Goal: Information Seeking & Learning: Check status

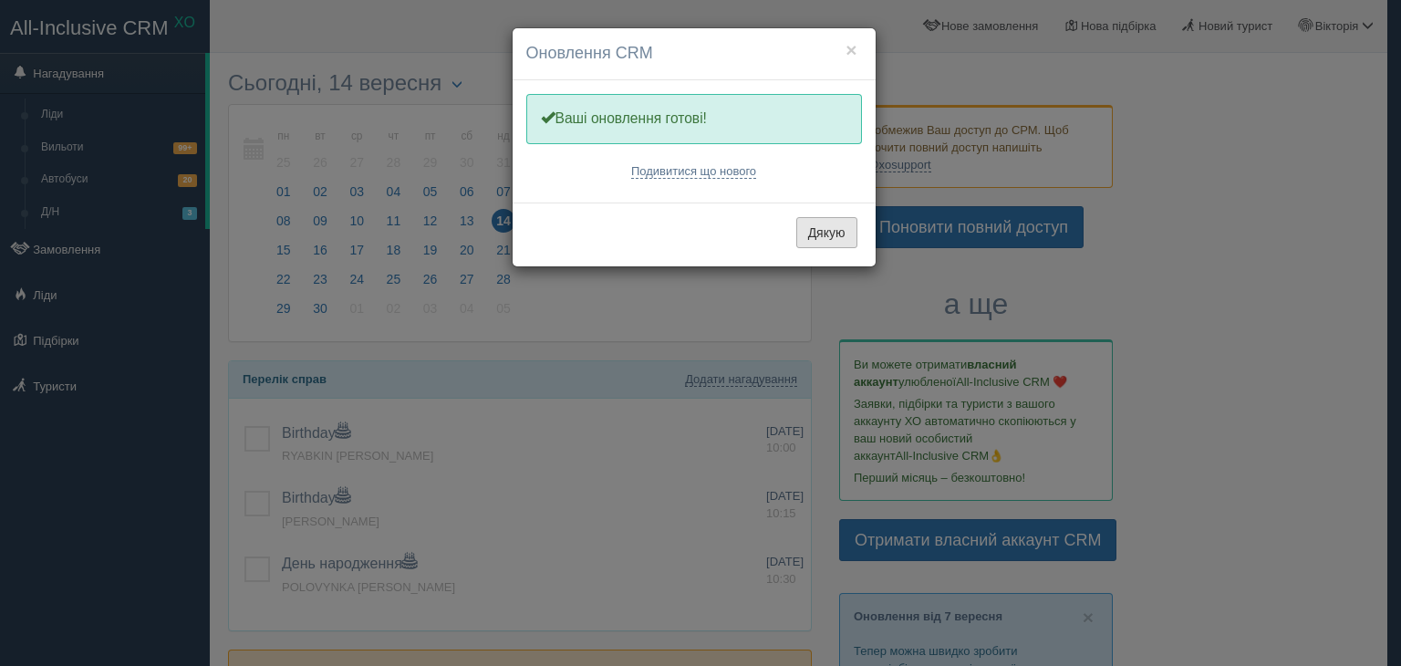
click at [836, 224] on button "Дякую" at bounding box center [827, 232] width 61 height 31
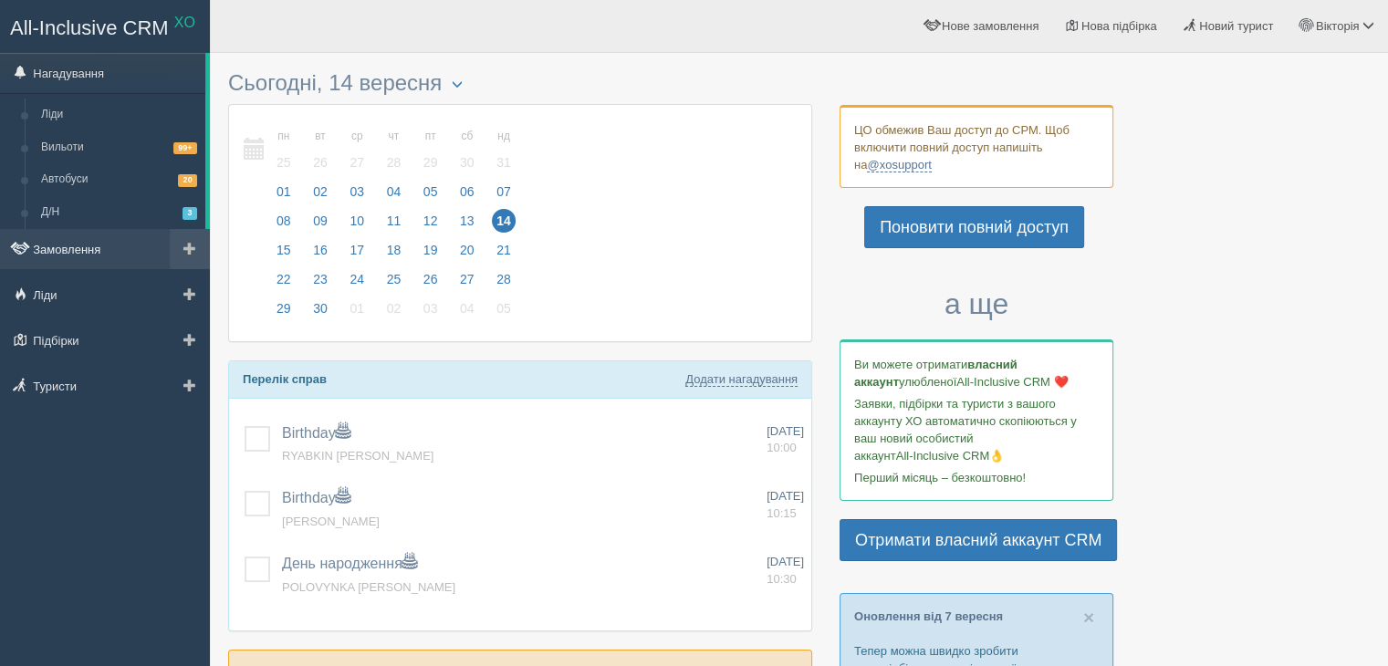
click at [95, 243] on link "Замовлення" at bounding box center [105, 249] width 210 height 40
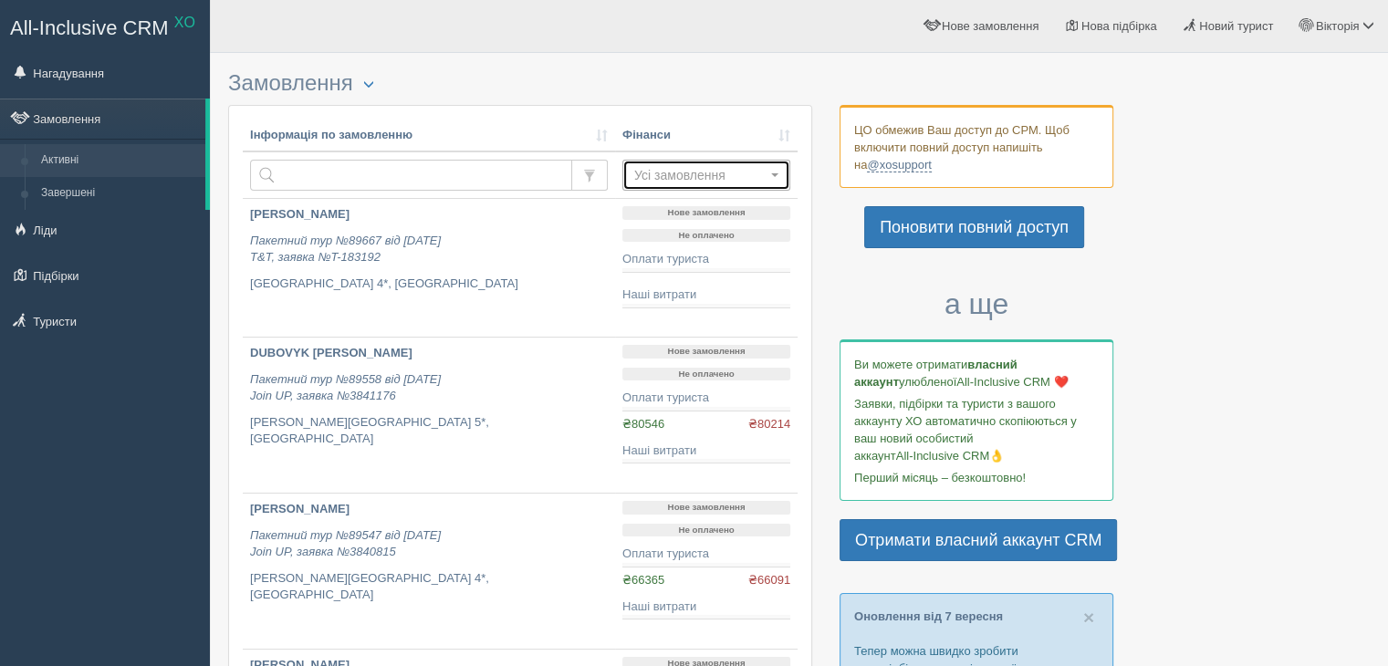
click at [702, 172] on span "Усі замовлення" at bounding box center [700, 175] width 132 height 18
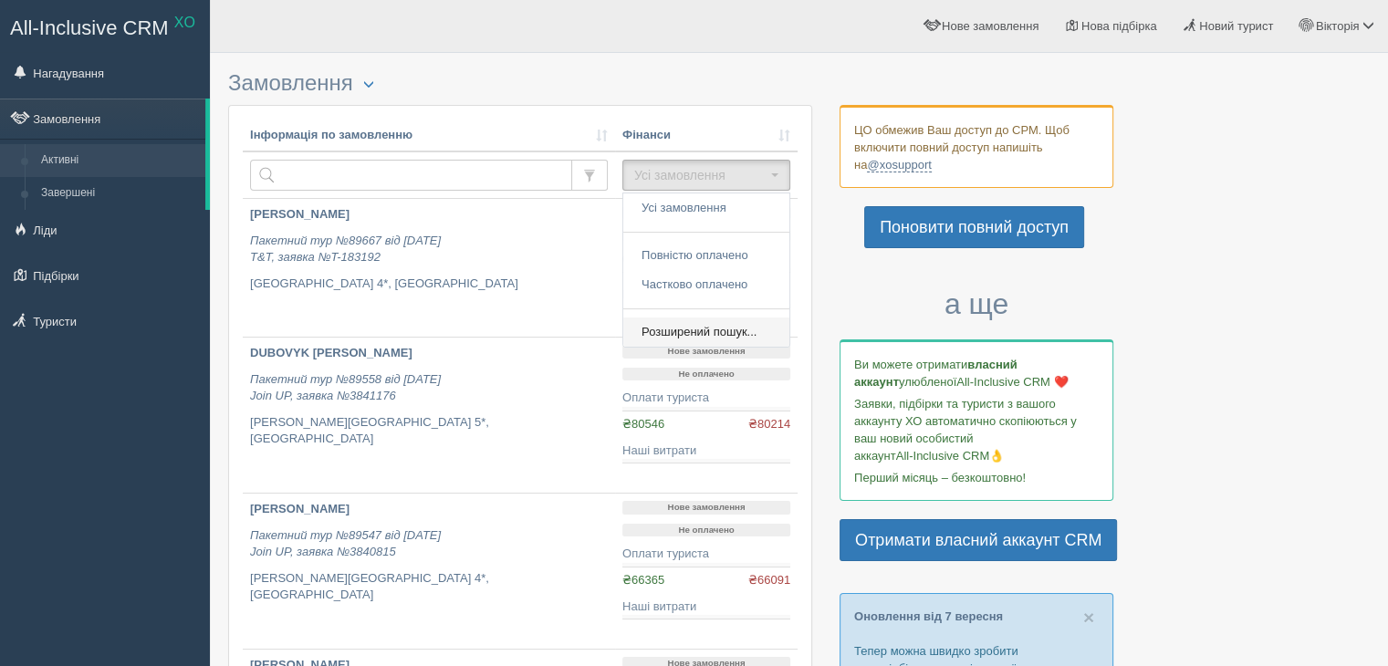
click at [692, 328] on span "Розширений пошук..." at bounding box center [698, 332] width 115 height 17
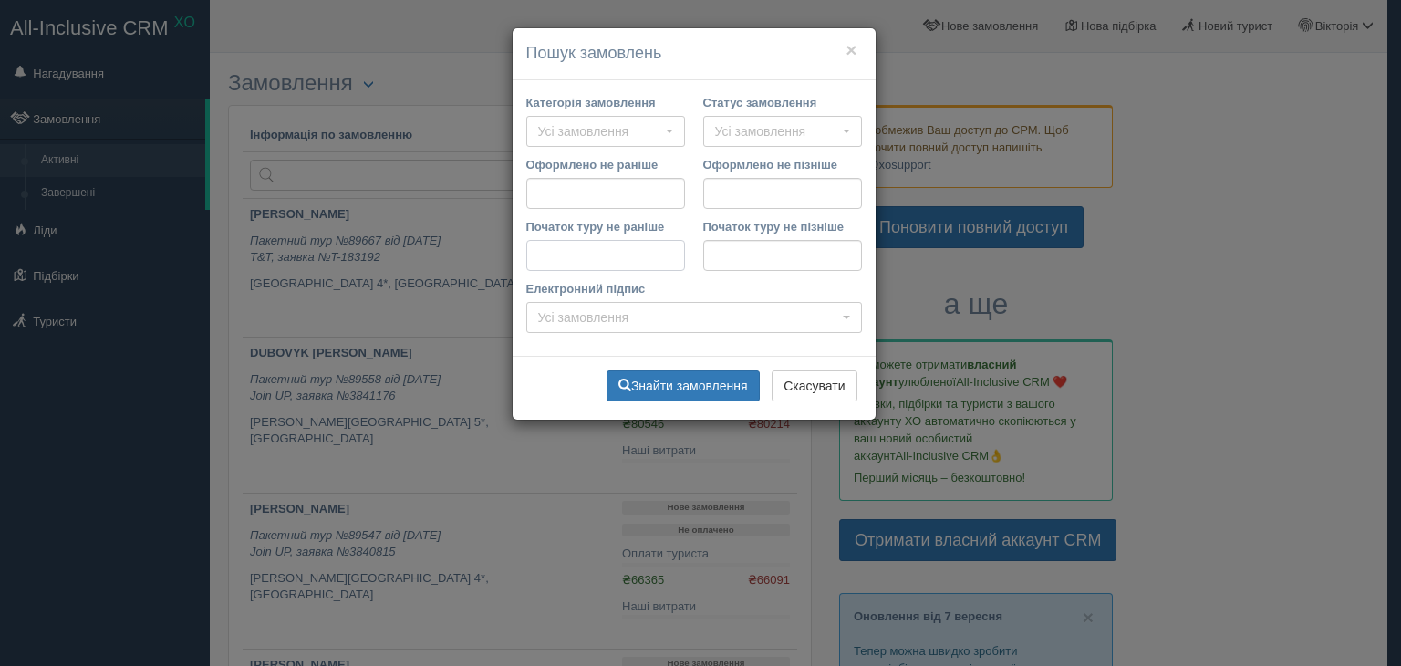
click at [528, 253] on input "Початок туру не раніше" at bounding box center [605, 255] width 159 height 31
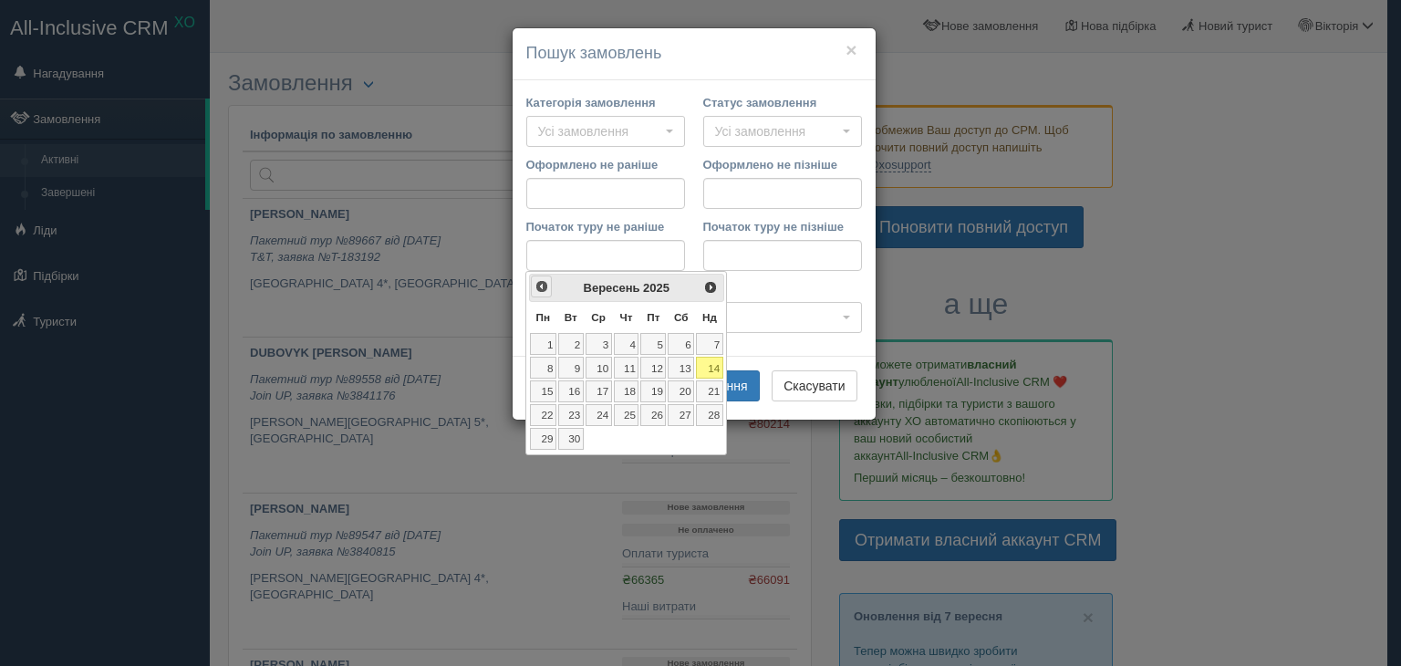
click at [536, 286] on span "<Попер" at bounding box center [542, 286] width 15 height 15
click at [657, 339] on link "1" at bounding box center [654, 344] width 26 height 22
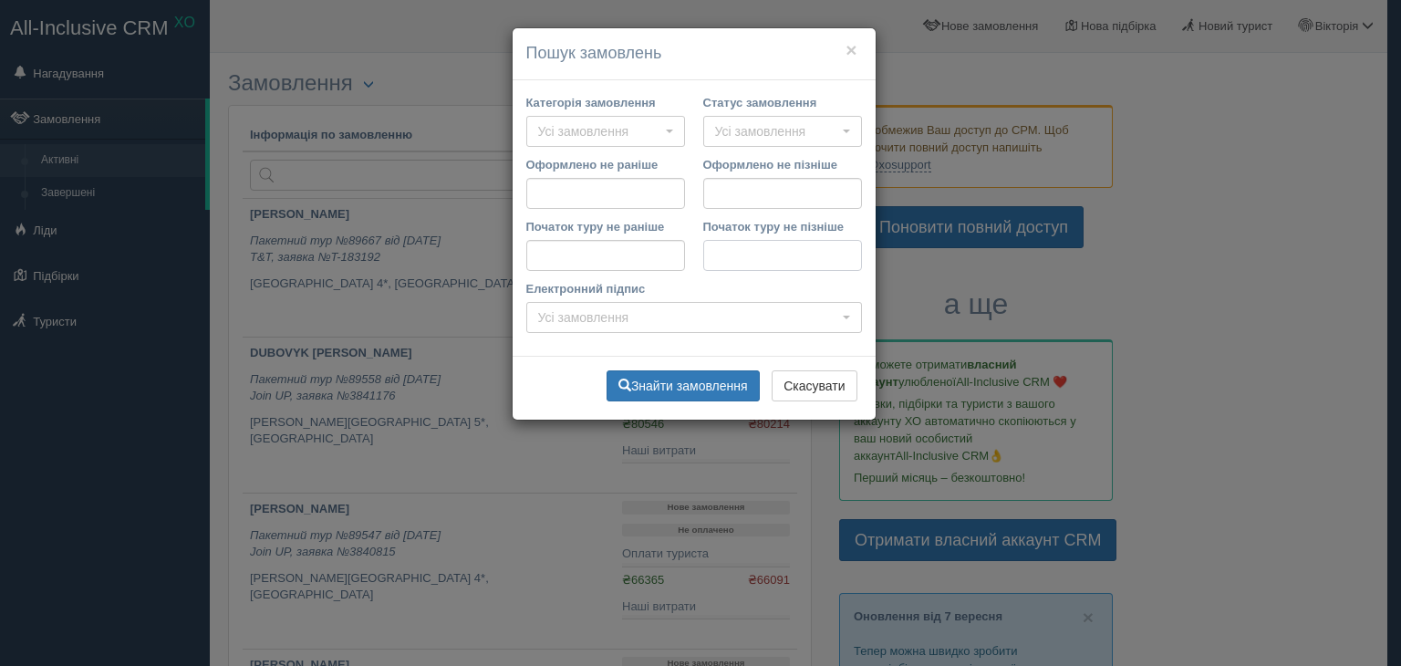
click at [714, 248] on input "Початок туру не пізніше" at bounding box center [782, 255] width 159 height 31
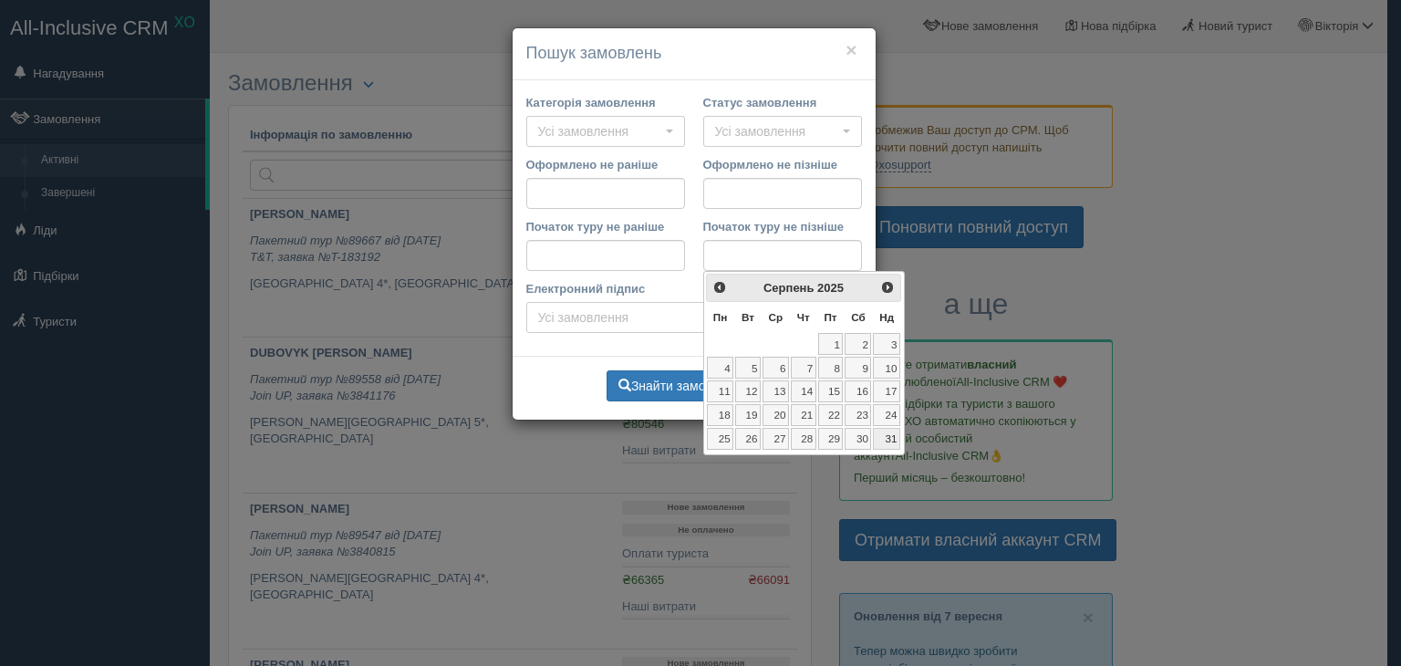
click at [887, 435] on link "31" at bounding box center [886, 439] width 27 height 22
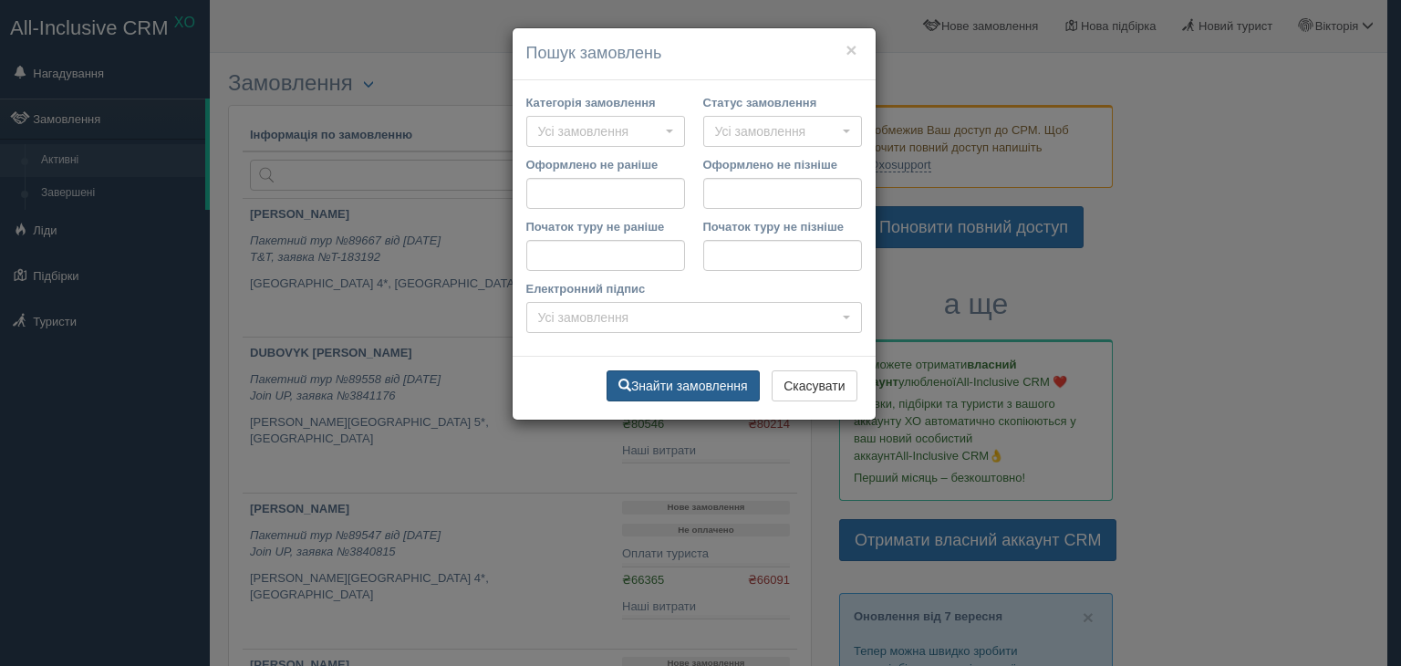
click at [723, 384] on button "Знайти замовлення" at bounding box center [683, 385] width 153 height 31
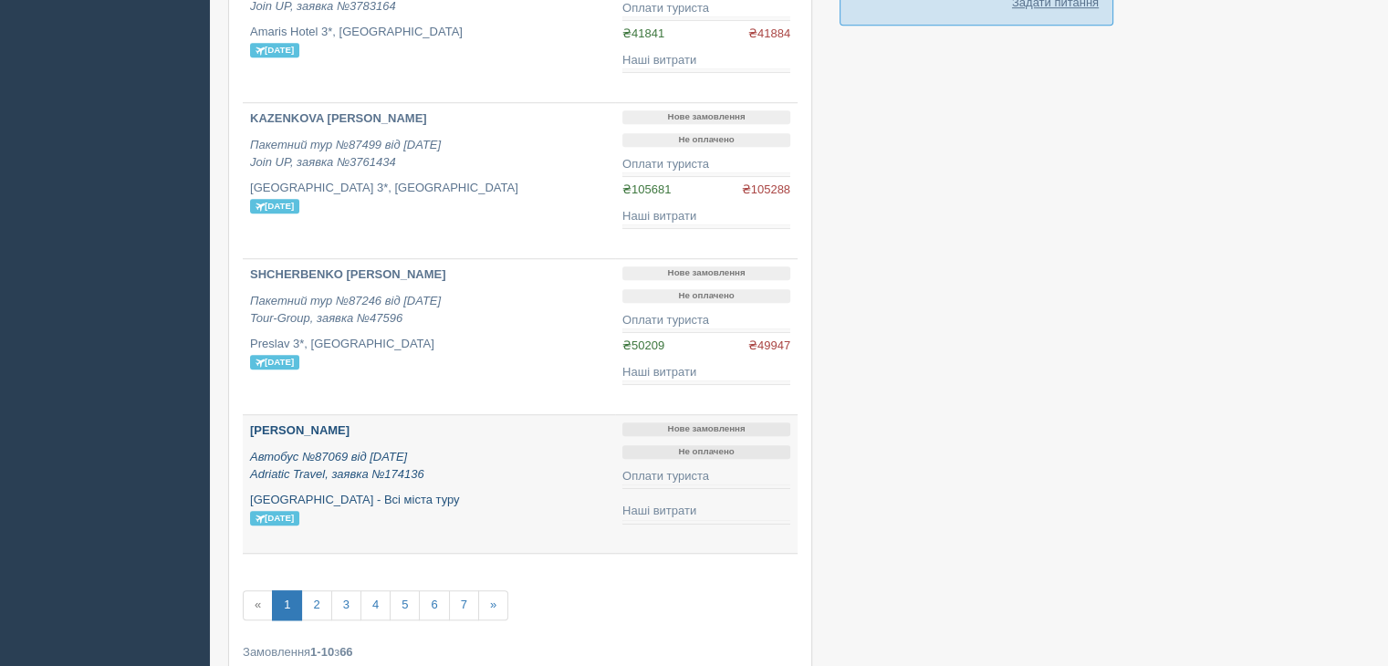
scroll to position [1460, 0]
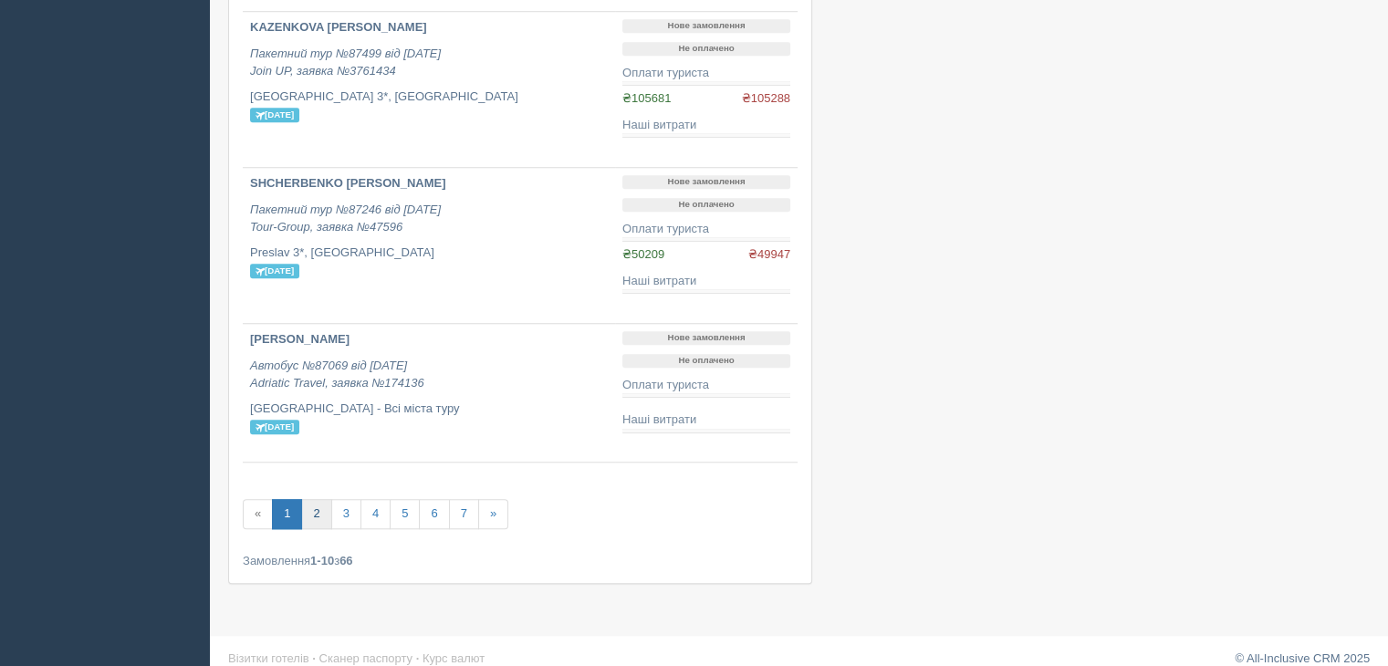
click at [320, 508] on link "2" at bounding box center [316, 514] width 30 height 30
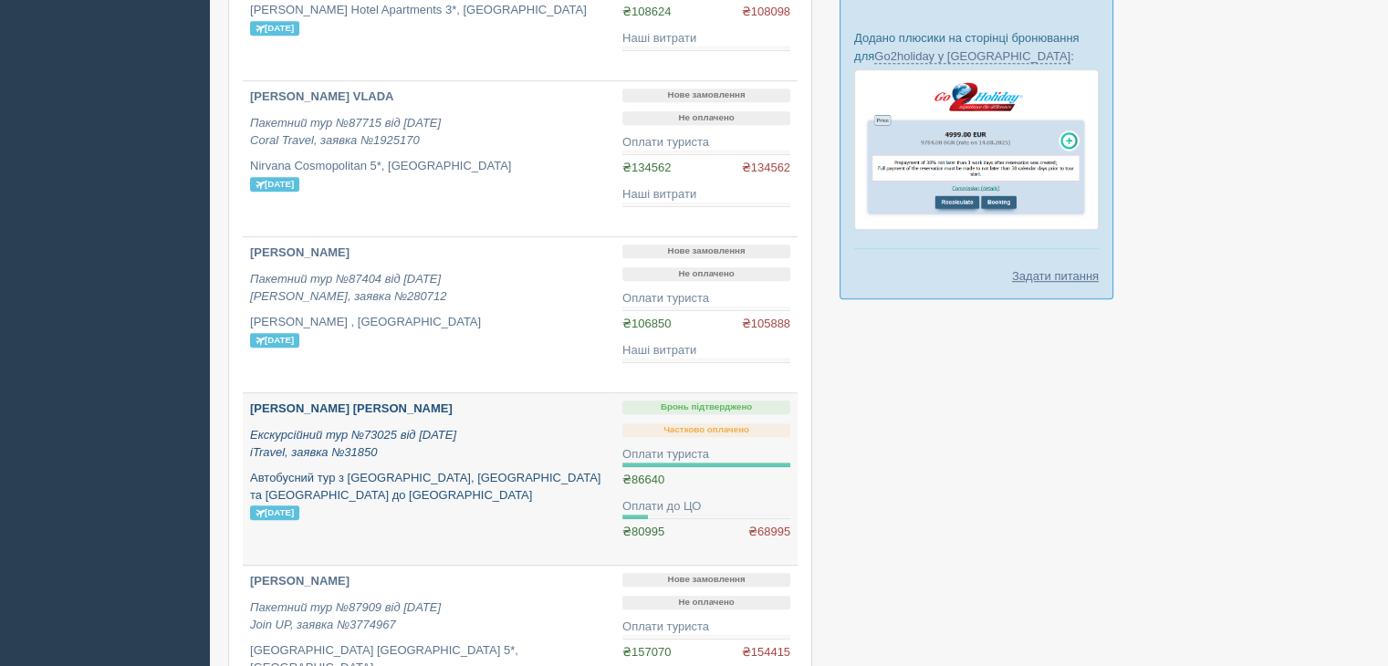
scroll to position [912, 0]
